Goal: Check status

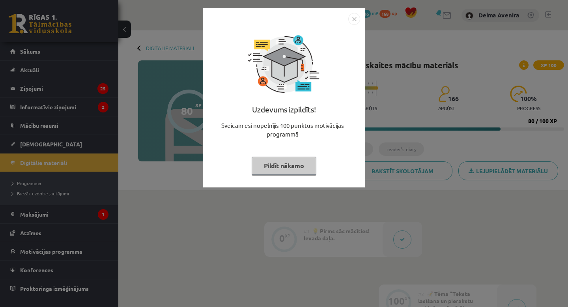
click at [275, 166] on button "Pildīt nākamo" at bounding box center [284, 166] width 65 height 18
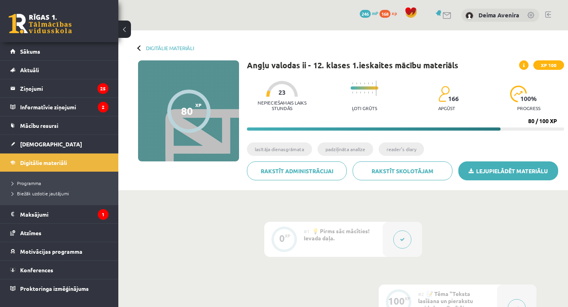
click at [470, 172] on icon at bounding box center [470, 171] width 5 height 6
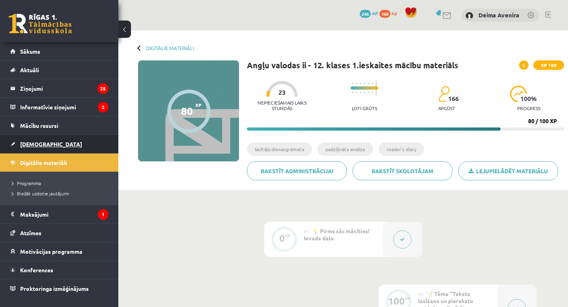
click at [52, 146] on link "[DEMOGRAPHIC_DATA]" at bounding box center [59, 144] width 98 height 18
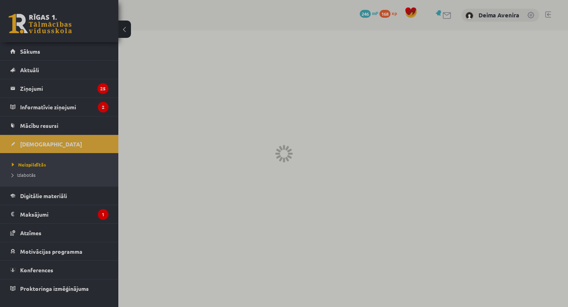
click at [28, 172] on div at bounding box center [284, 153] width 568 height 307
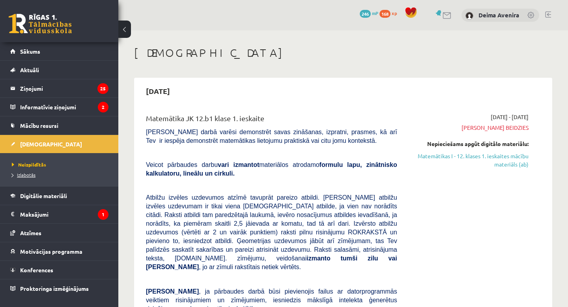
click at [24, 172] on span "Izlabotās" at bounding box center [24, 175] width 24 height 6
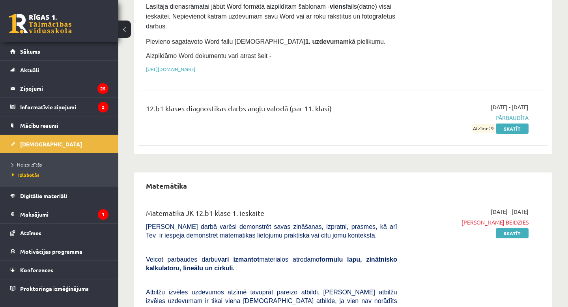
scroll to position [145, 0]
